Goal: Information Seeking & Learning: Learn about a topic

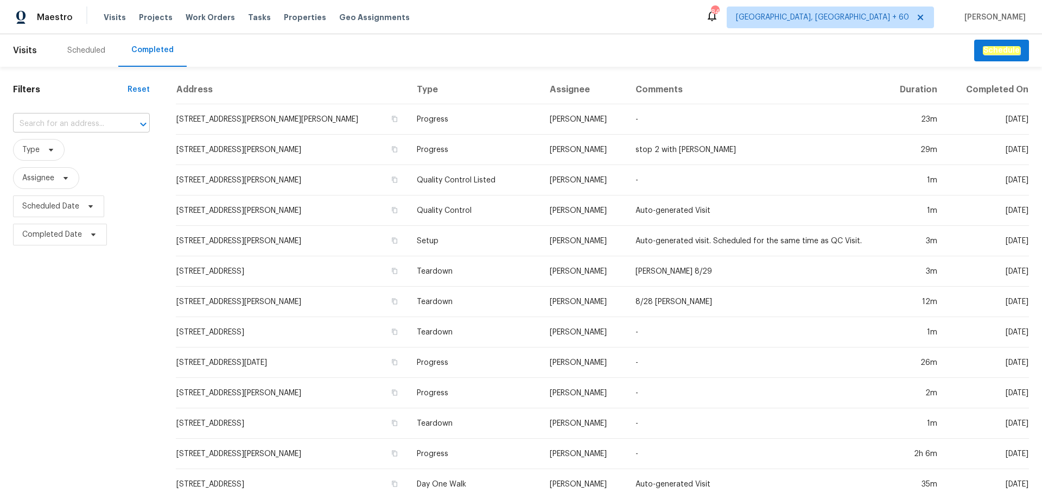
click at [66, 118] on input "text" at bounding box center [66, 124] width 106 height 17
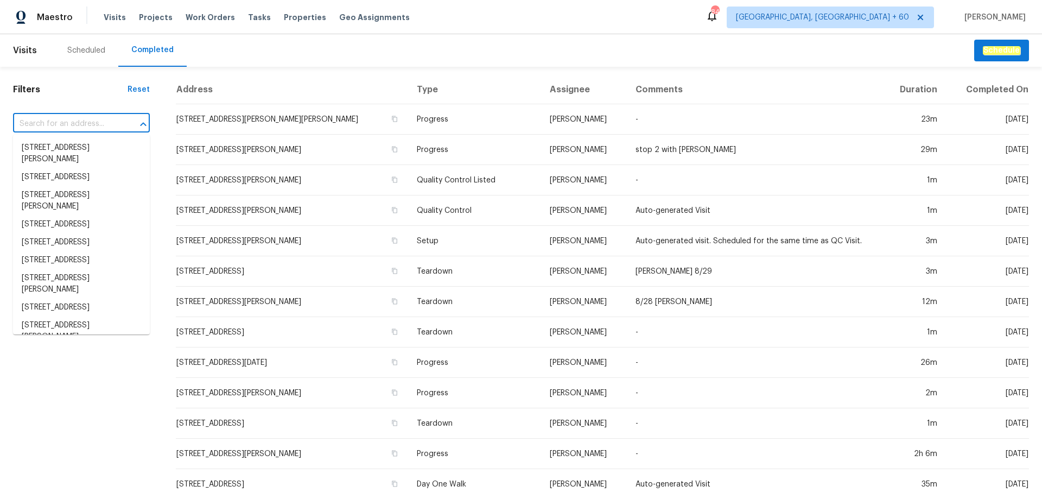
paste input "[STREET_ADDRESS]"
type input "[STREET_ADDRESS]"
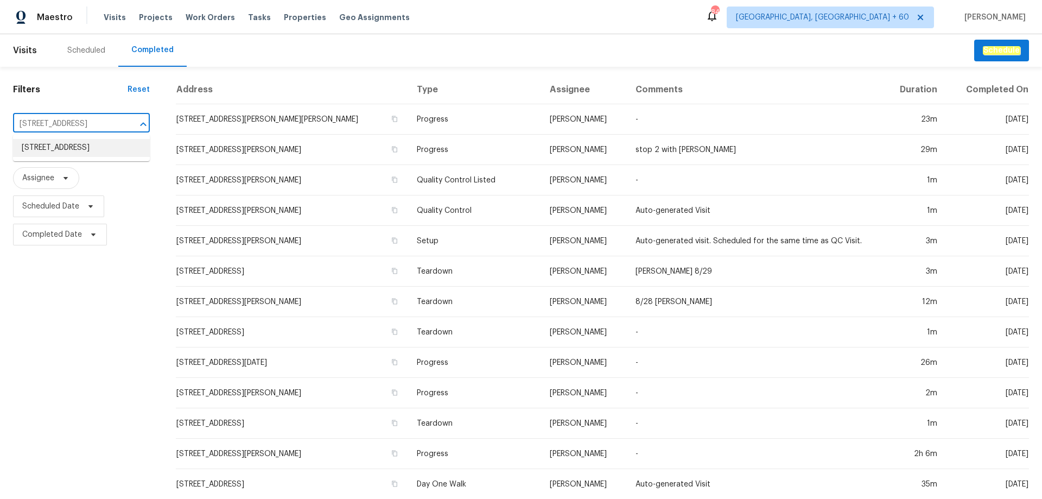
click at [78, 157] on li "[STREET_ADDRESS]" at bounding box center [81, 148] width 137 height 18
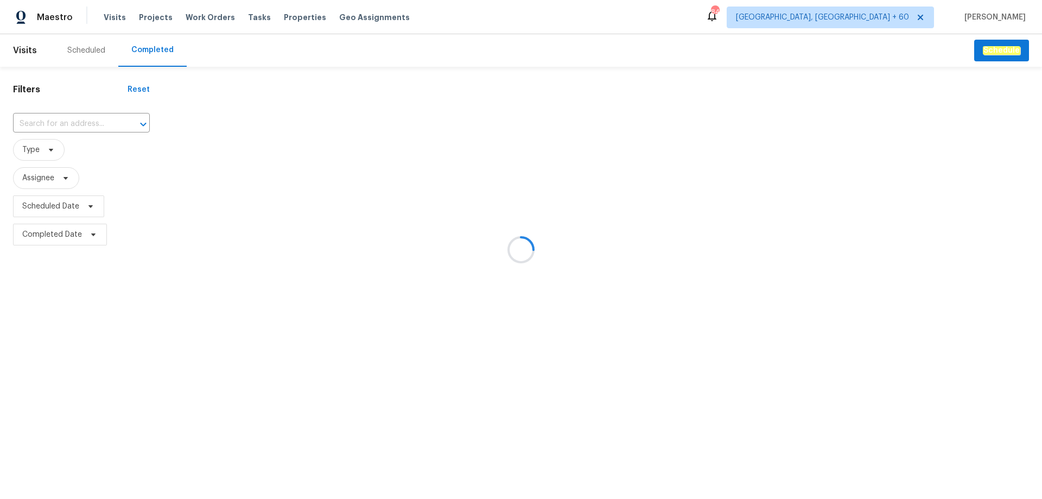
type input "[STREET_ADDRESS]"
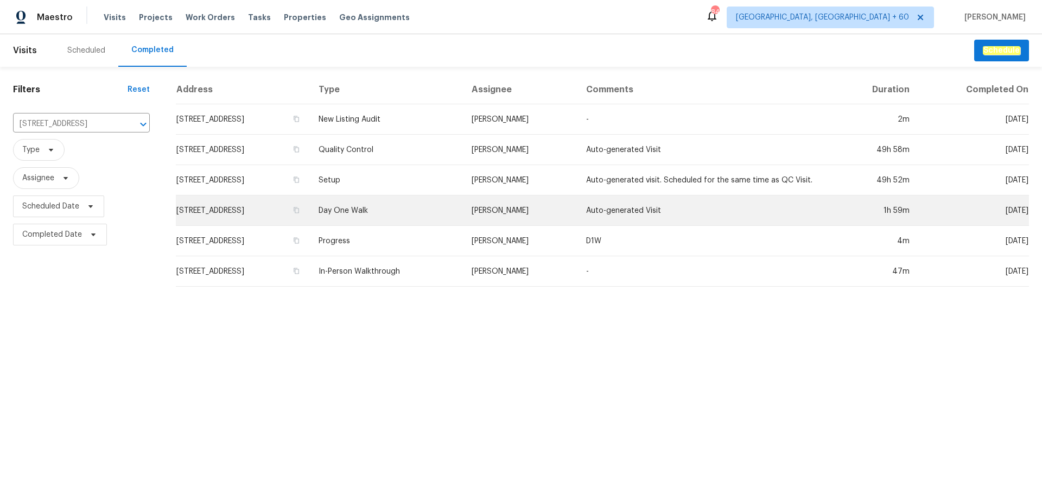
click at [453, 212] on td "Day One Walk" at bounding box center [386, 210] width 153 height 30
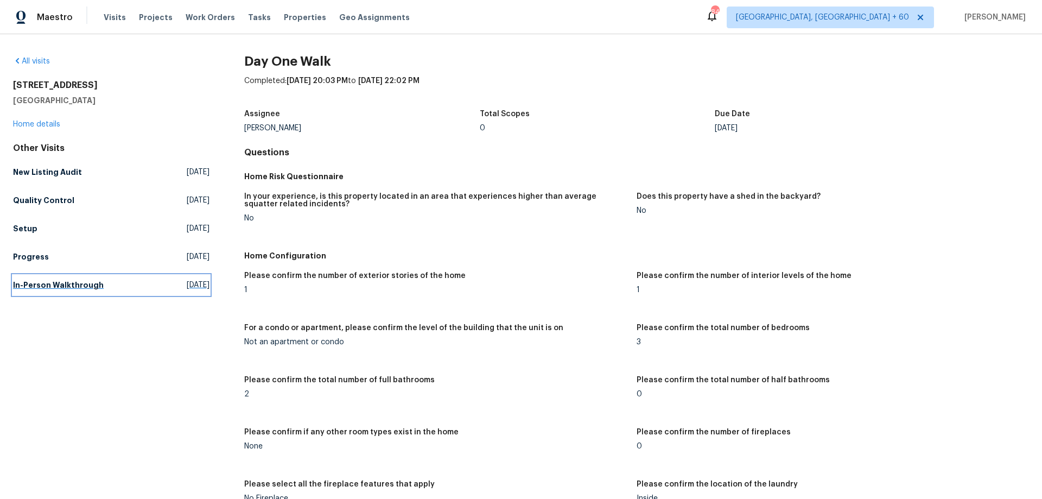
click at [34, 287] on h5 "In-Person Walkthrough" at bounding box center [58, 285] width 91 height 11
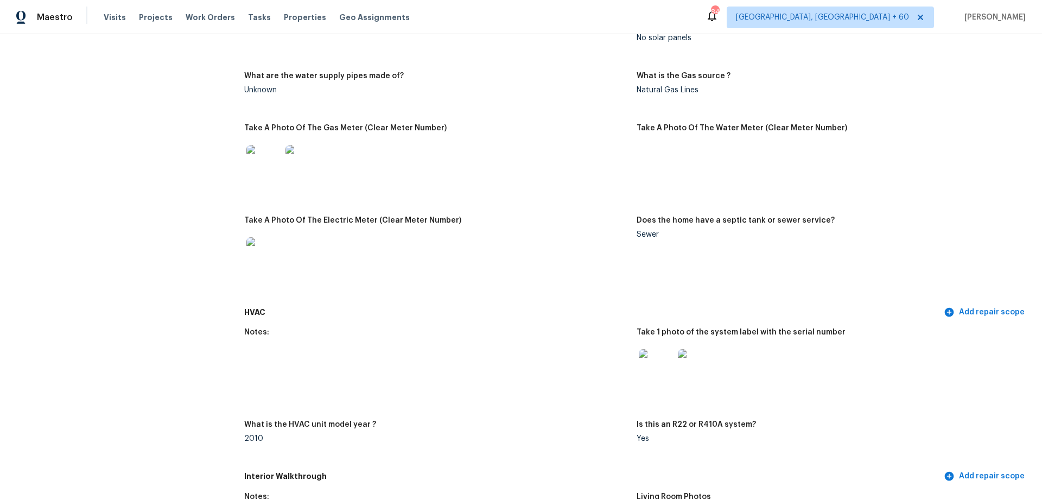
scroll to position [1032, 0]
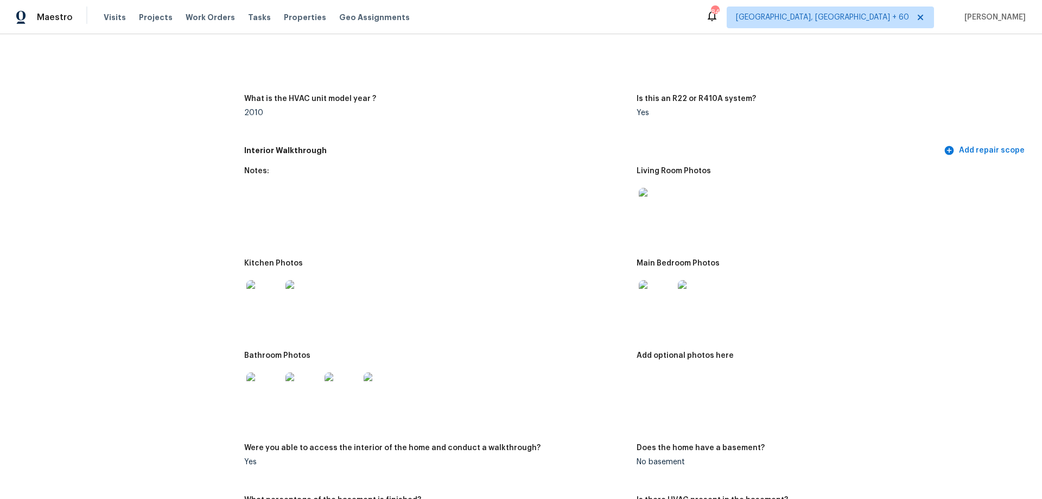
click at [650, 191] on img at bounding box center [656, 205] width 35 height 35
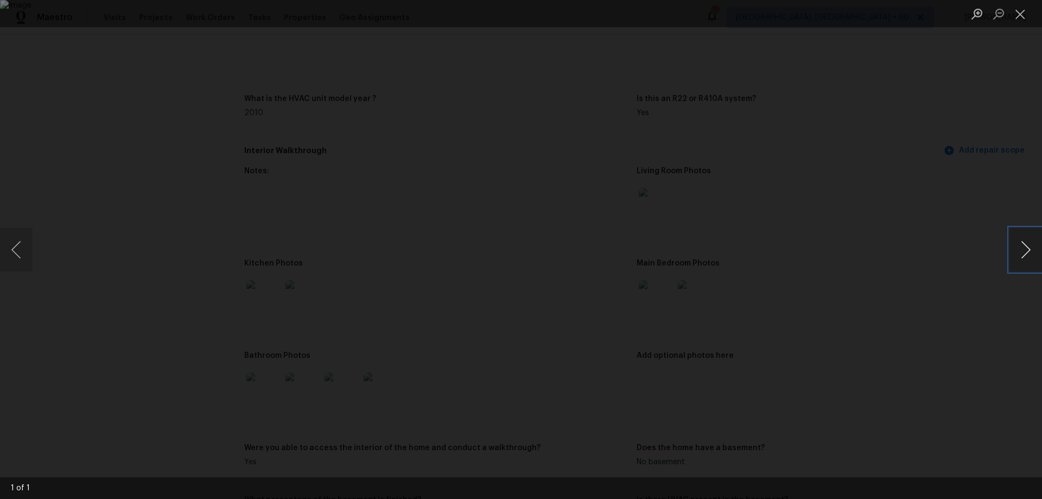
click at [1038, 252] on button "Next image" at bounding box center [1026, 249] width 33 height 43
click at [1023, 20] on button "Close lightbox" at bounding box center [1021, 13] width 22 height 19
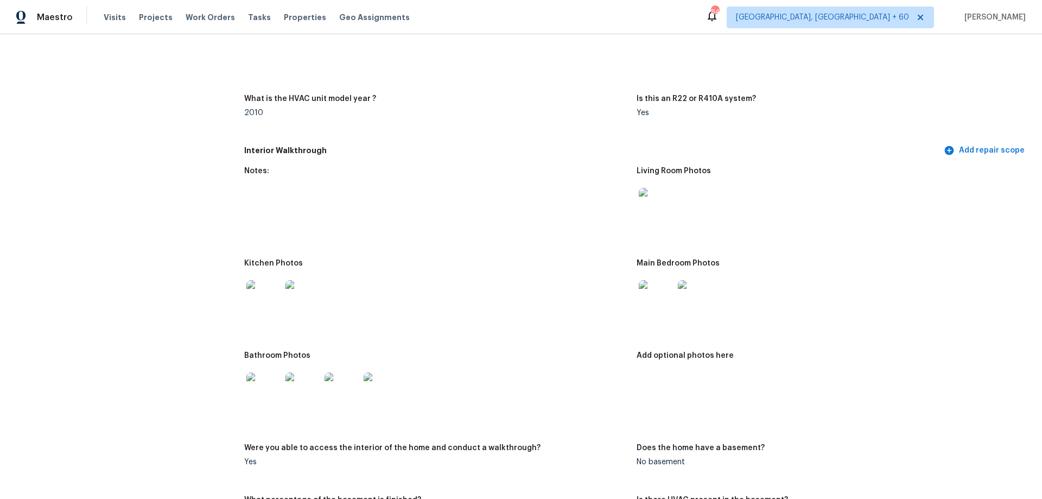
click at [651, 193] on img at bounding box center [656, 205] width 35 height 35
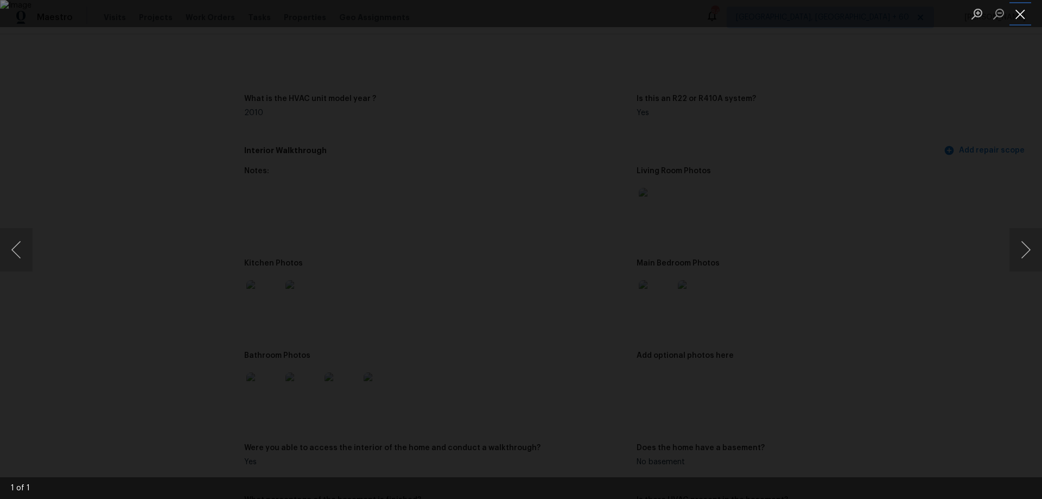
click at [1029, 17] on button "Close lightbox" at bounding box center [1021, 13] width 22 height 19
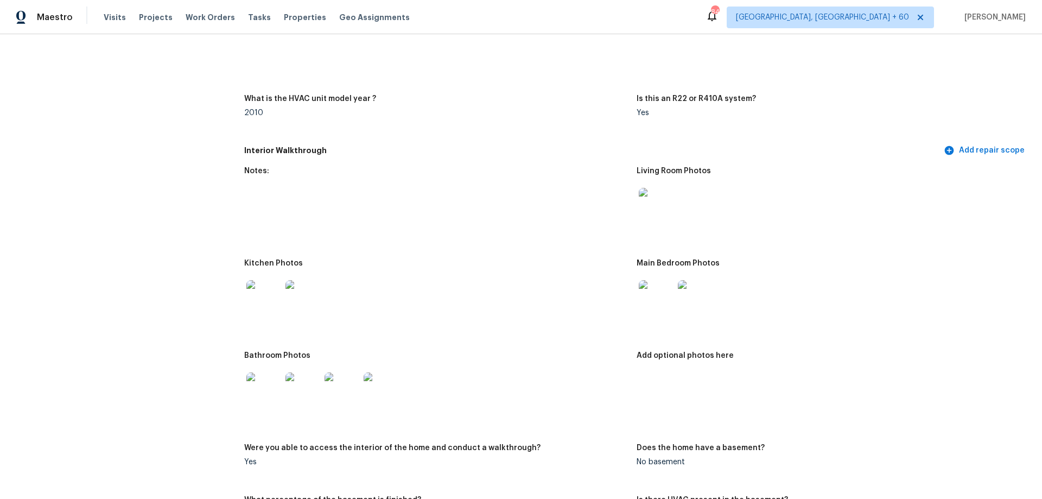
click at [266, 283] on img at bounding box center [263, 297] width 35 height 35
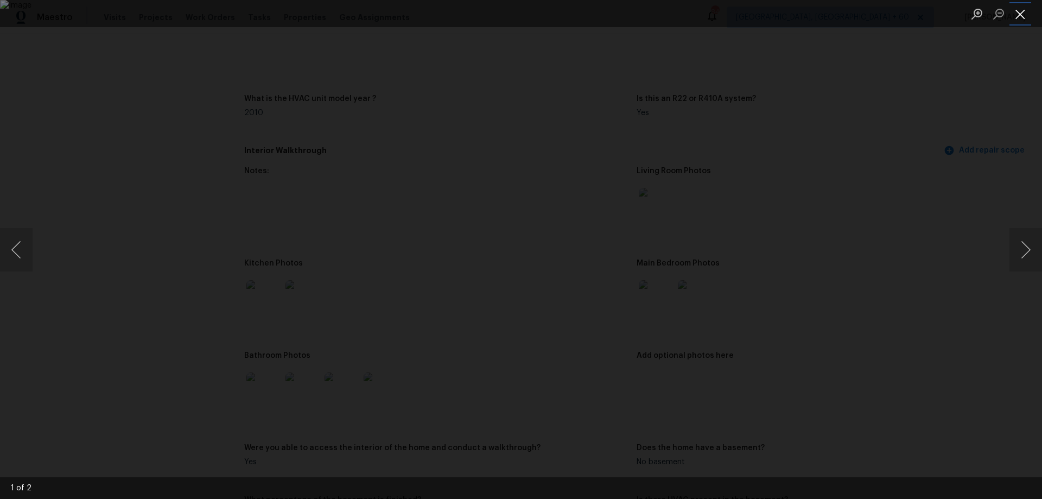
click at [1010, 17] on button "Close lightbox" at bounding box center [1021, 13] width 22 height 19
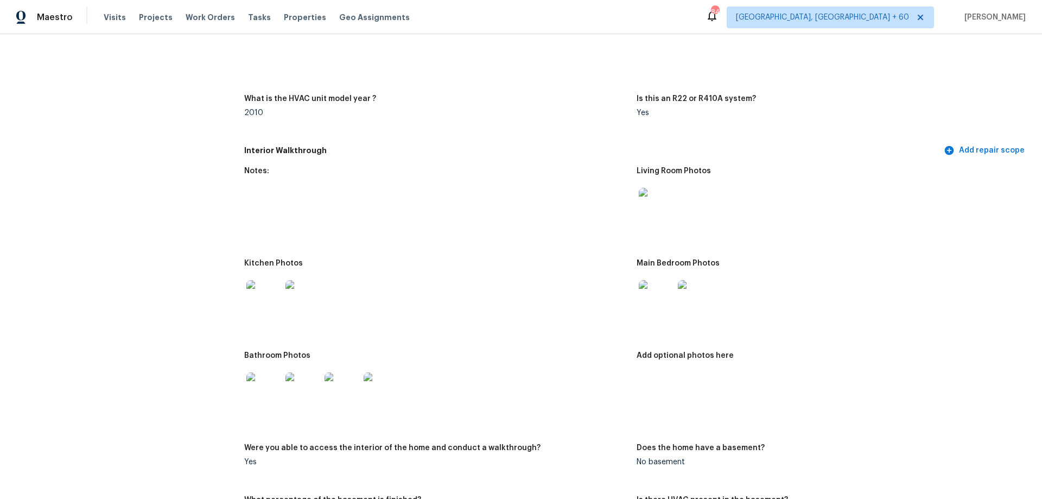
click at [300, 282] on img at bounding box center [303, 297] width 35 height 35
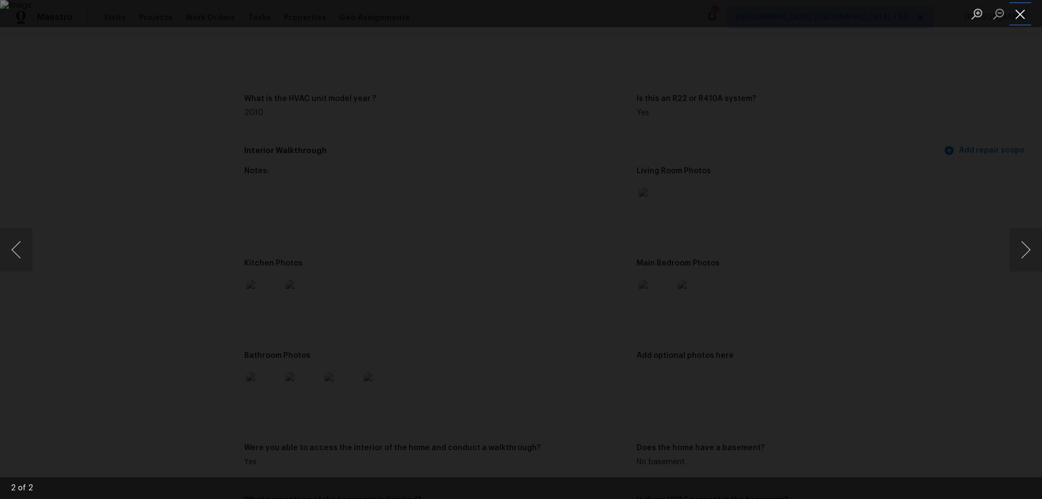
click at [1023, 14] on button "Close lightbox" at bounding box center [1021, 13] width 22 height 19
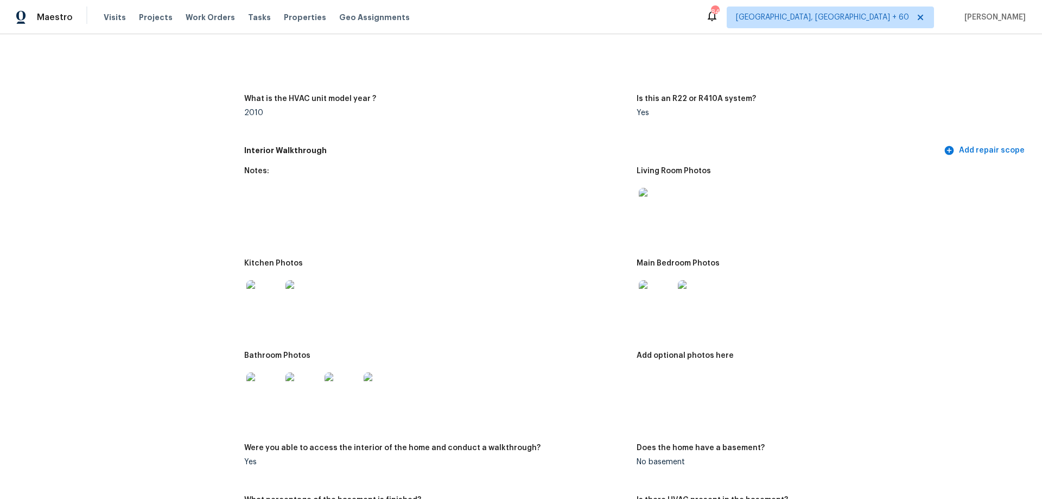
click at [660, 203] on img at bounding box center [656, 205] width 35 height 35
